Goal: Task Accomplishment & Management: Manage account settings

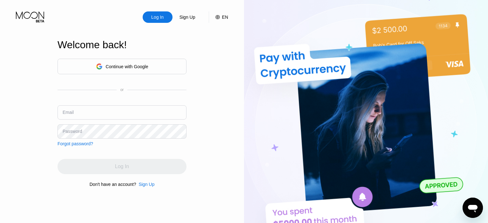
click at [0, 110] on div "Log In Sign Up EN Language English Save Welcome back! Continue with Google or E…" at bounding box center [122, 123] width 244 height 246
click at [121, 116] on input "text" at bounding box center [121, 112] width 129 height 14
click at [128, 67] on div "Continue with Google" at bounding box center [127, 66] width 43 height 5
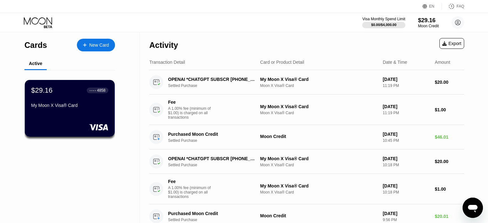
click at [286, 43] on div "Activity Export" at bounding box center [306, 43] width 315 height 22
click at [424, 22] on div "$29.16" at bounding box center [428, 20] width 21 height 7
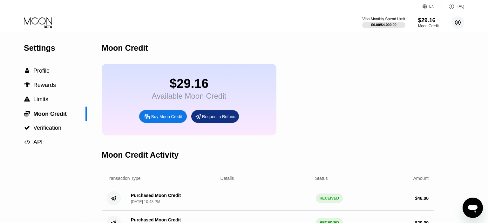
click at [456, 26] on circle at bounding box center [457, 22] width 13 height 13
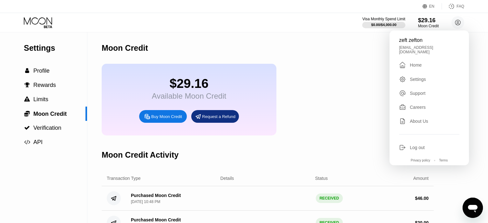
click at [20, 173] on div "Settings  Profile  Rewards  Limits  Moon Credit  Verification  API" at bounding box center [43, 158] width 87 height 252
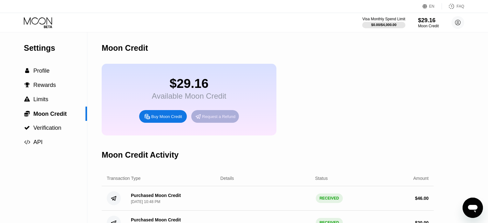
click at [217, 119] on div "Request a Refund" at bounding box center [218, 116] width 33 height 5
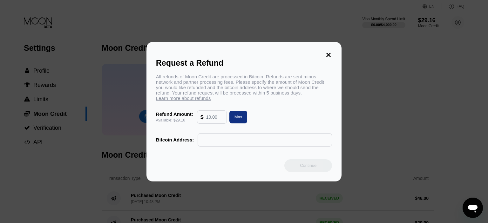
click at [240, 120] on div "Max" at bounding box center [238, 116] width 8 height 5
type input "29.16"
click at [280, 119] on div "Refund Amount: Available: $29.16 29.16 Max" at bounding box center [244, 117] width 176 height 13
click at [330, 54] on icon at bounding box center [328, 55] width 4 height 4
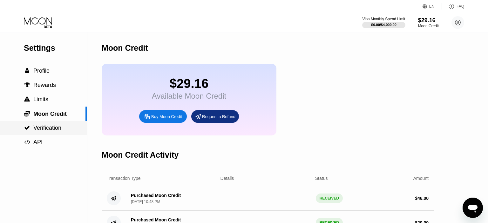
click at [36, 131] on span "Verification" at bounding box center [47, 128] width 28 height 6
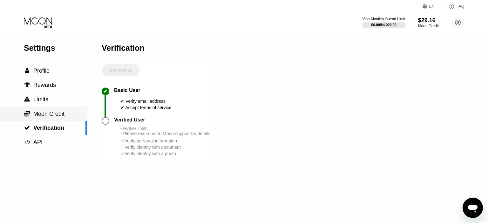
click at [48, 114] on span "Moon Credit" at bounding box center [48, 114] width 31 height 6
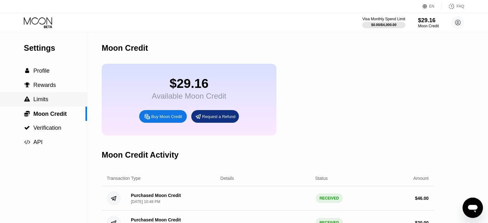
click at [47, 101] on span "Limits" at bounding box center [40, 99] width 15 height 6
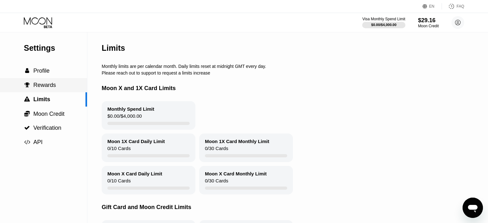
click at [44, 88] on span "Rewards" at bounding box center [44, 85] width 23 height 6
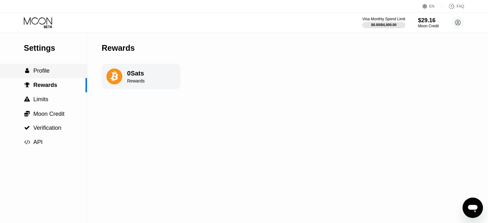
click at [44, 74] on span "Profile" at bounding box center [41, 71] width 16 height 6
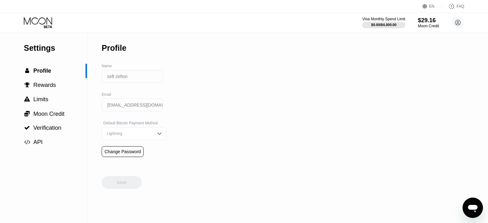
click at [430, 20] on div "$29.16" at bounding box center [428, 20] width 21 height 7
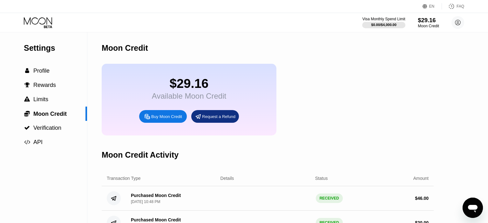
click at [429, 21] on div "$29.16" at bounding box center [428, 20] width 21 height 7
click at [37, 74] on span "Profile" at bounding box center [41, 71] width 16 height 6
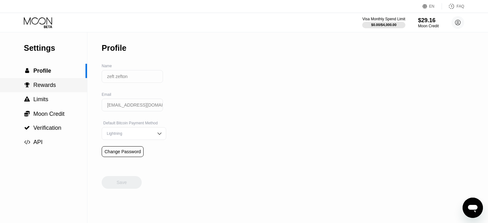
click at [46, 86] on span "Rewards" at bounding box center [44, 85] width 23 height 6
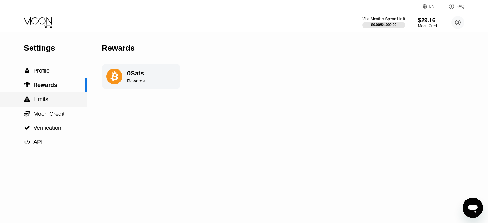
click at [46, 99] on span "Limits" at bounding box center [40, 99] width 15 height 6
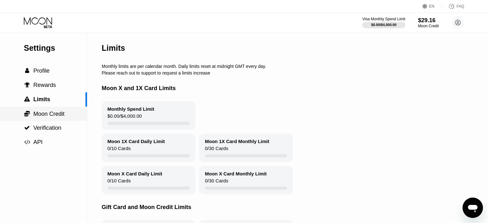
click at [49, 114] on span "Moon Credit" at bounding box center [48, 114] width 31 height 6
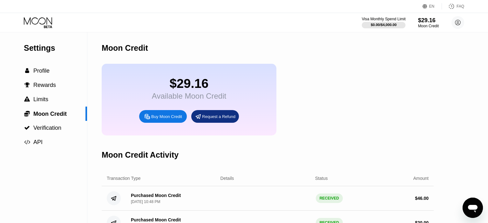
click at [388, 20] on div "Visa Monthly Spend Limit" at bounding box center [384, 19] width 44 height 4
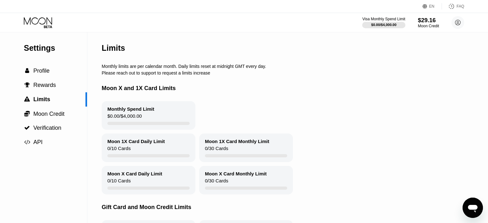
click at [428, 26] on div "Moon Credit" at bounding box center [428, 26] width 21 height 4
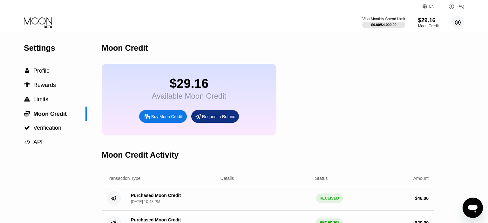
click at [456, 21] on circle at bounding box center [457, 22] width 13 height 13
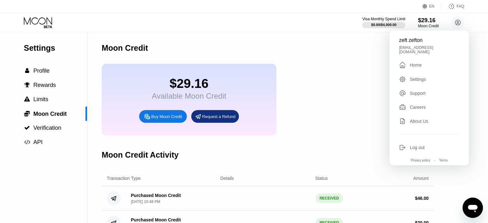
click at [419, 63] on div "Home" at bounding box center [416, 65] width 12 height 5
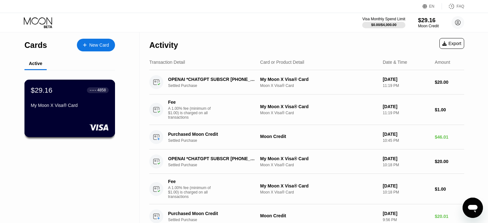
click at [72, 108] on div "My Moon X Visa® Card" at bounding box center [70, 105] width 78 height 5
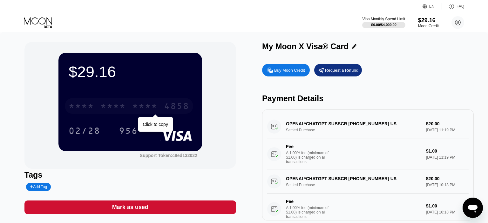
click at [109, 105] on div "* * * *" at bounding box center [112, 107] width 25 height 10
